Goal: Find specific page/section: Find specific page/section

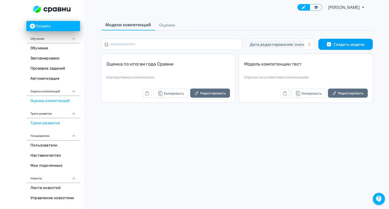
click at [57, 124] on link "Треки развития" at bounding box center [53, 123] width 54 height 10
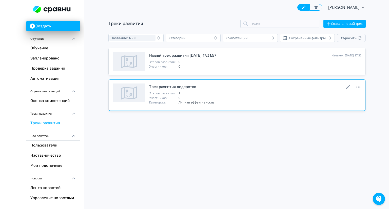
click at [188, 104] on span "Личная эффективность" at bounding box center [195, 102] width 35 height 4
